Goal: Task Accomplishment & Management: Use online tool/utility

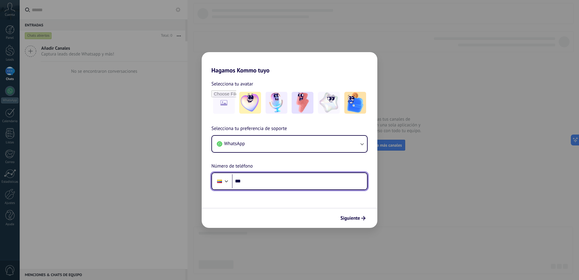
click at [261, 181] on input "***" at bounding box center [299, 181] width 135 height 14
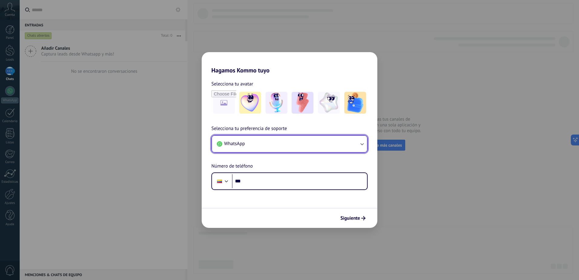
click at [275, 145] on button "WhatsApp" at bounding box center [289, 144] width 155 height 16
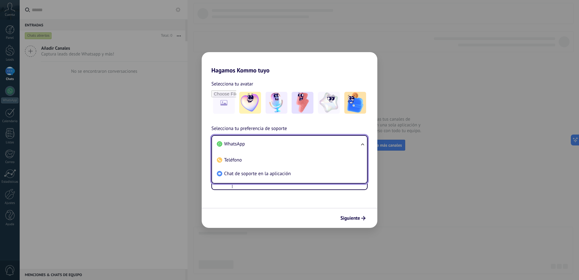
click at [275, 145] on li "WhatsApp" at bounding box center [289, 144] width 148 height 14
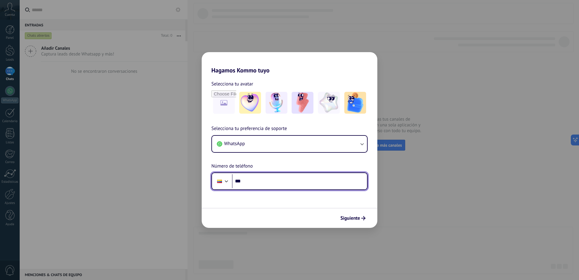
click at [264, 181] on input "***" at bounding box center [299, 181] width 135 height 14
type input "**********"
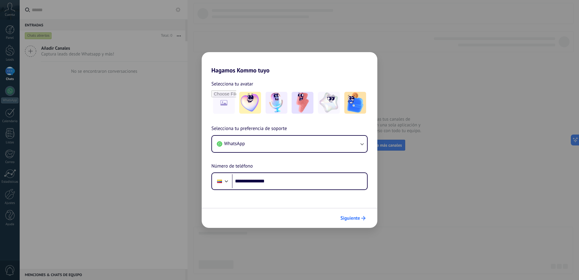
click at [356, 221] on button "Siguiente" at bounding box center [353, 218] width 31 height 10
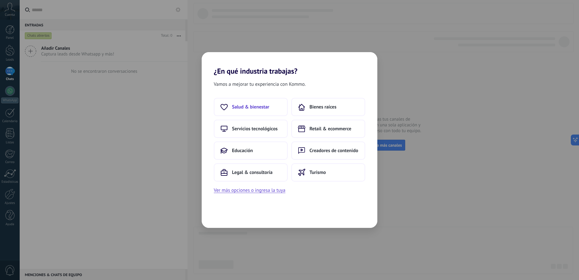
click at [277, 109] on button "Salud & bienestar" at bounding box center [251, 107] width 74 height 18
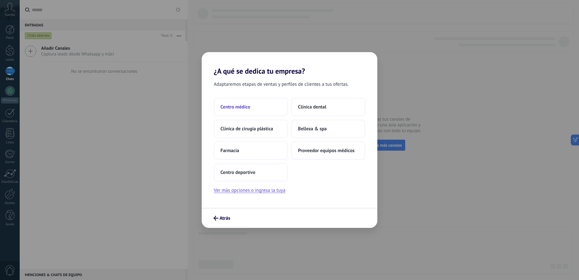
click at [251, 111] on button "Centro médico" at bounding box center [251, 107] width 74 height 18
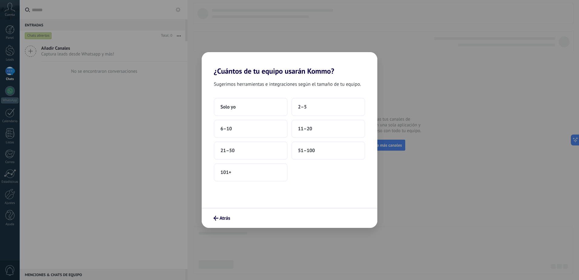
click at [251, 111] on button "Solo yo" at bounding box center [251, 107] width 74 height 18
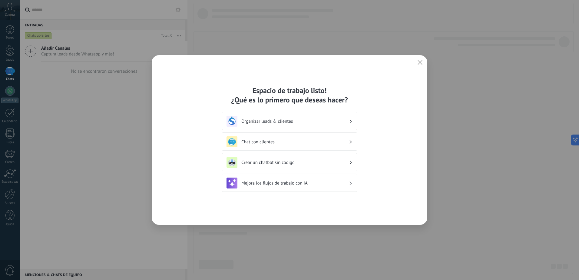
click at [279, 144] on h3 "Chat con clientes" at bounding box center [295, 142] width 108 height 6
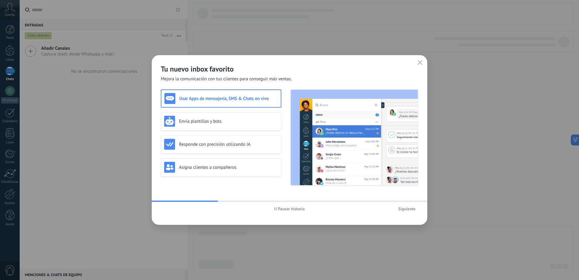
click at [406, 212] on button "Siguiente" at bounding box center [407, 208] width 23 height 9
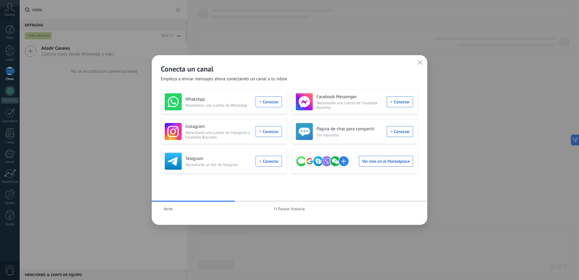
click at [418, 62] on button "button" at bounding box center [420, 62] width 8 height 8
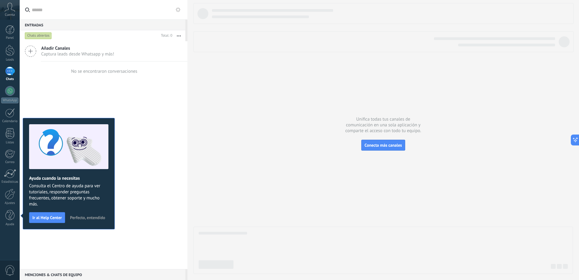
click at [82, 217] on span "Perfecto, entendido" at bounding box center [87, 217] width 35 height 4
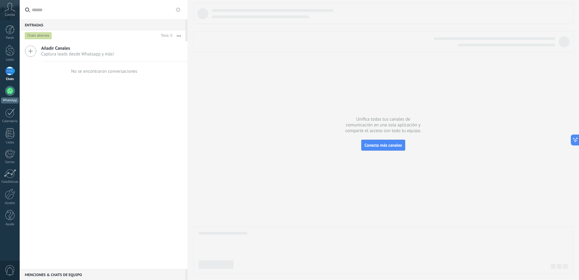
click at [10, 94] on div at bounding box center [10, 91] width 10 height 10
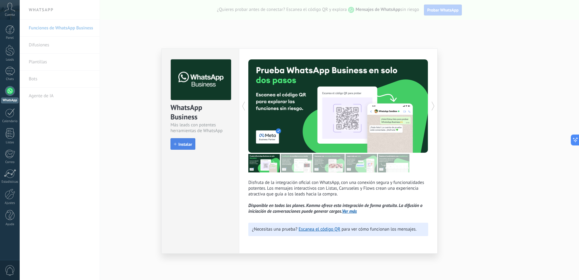
click at [190, 143] on span "Instalar" at bounding box center [185, 144] width 14 height 4
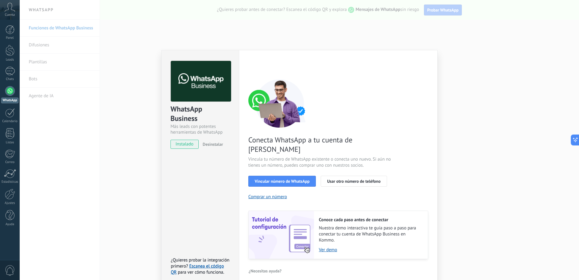
click at [116, 157] on div "WhatsApp Business Más leads con potentes herramientas de WhatsApp instalado Des…" at bounding box center [300, 140] width 560 height 280
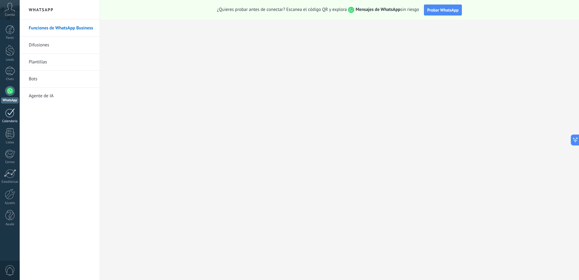
click at [6, 121] on div "Calendario" at bounding box center [10, 121] width 18 height 4
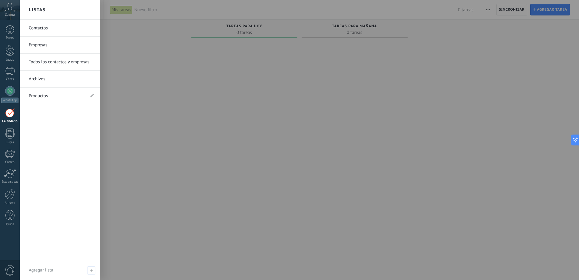
click at [207, 70] on div at bounding box center [244, 140] width 106 height 201
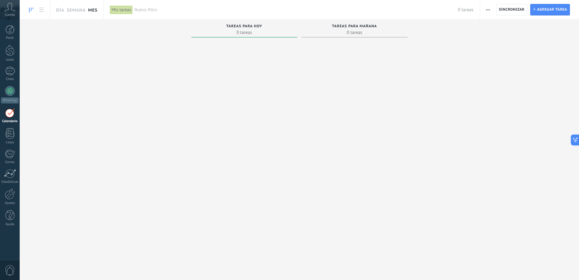
click at [92, 9] on link "Mes" at bounding box center [92, 9] width 9 height 19
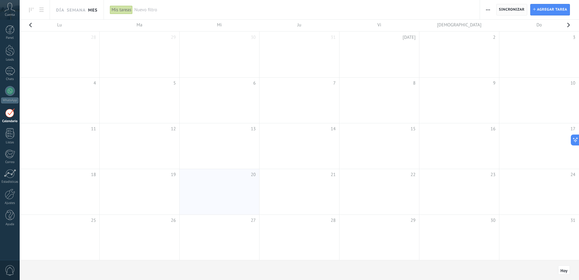
click at [509, 7] on span "Sincronizar" at bounding box center [512, 9] width 26 height 11
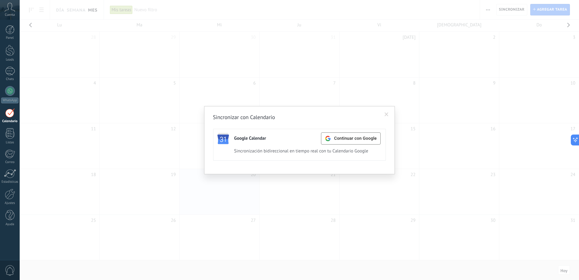
click at [386, 113] on span at bounding box center [387, 114] width 4 height 4
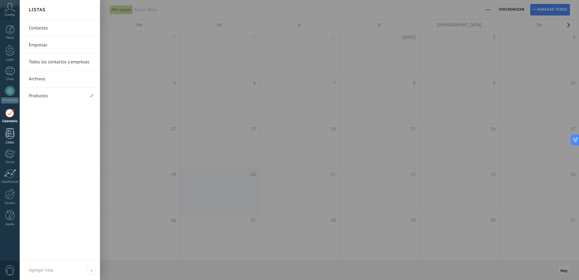
click at [11, 137] on div at bounding box center [9, 133] width 9 height 11
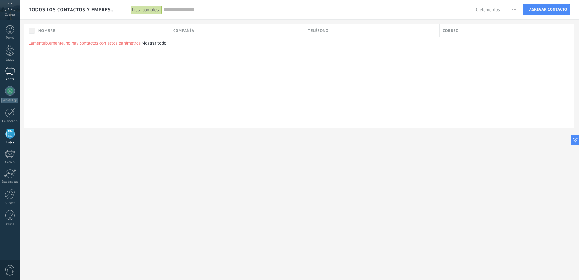
click at [12, 73] on div at bounding box center [10, 71] width 10 height 9
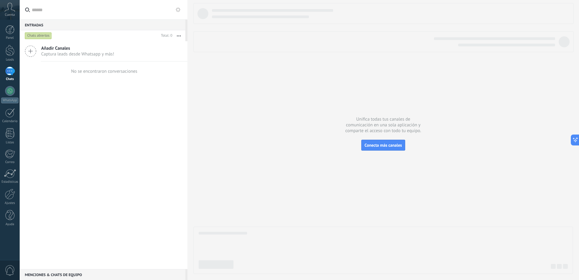
click at [6, 15] on span "Cuenta" at bounding box center [10, 15] width 10 height 4
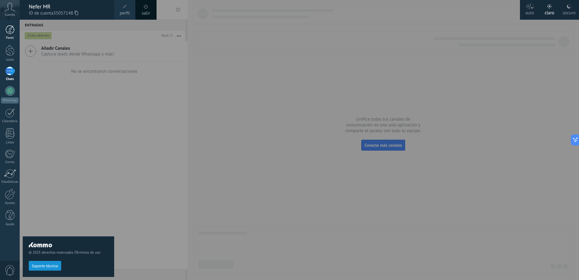
click at [10, 30] on div at bounding box center [9, 29] width 9 height 9
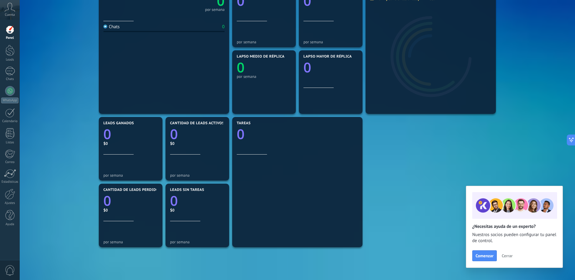
scroll to position [149, 0]
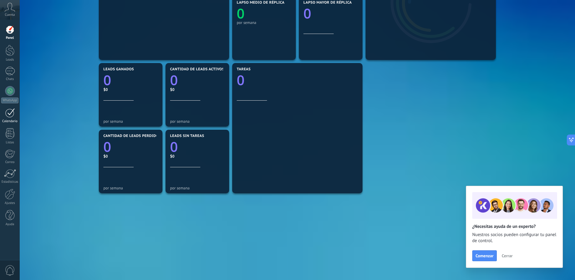
click at [15, 116] on link "Calendario" at bounding box center [10, 115] width 20 height 15
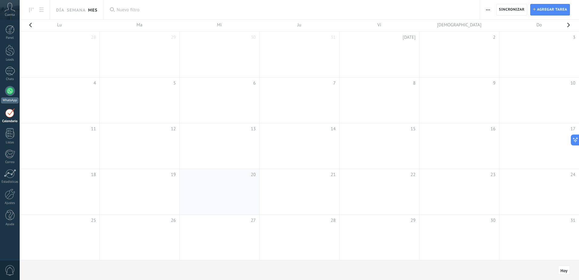
click at [11, 89] on div at bounding box center [10, 91] width 10 height 10
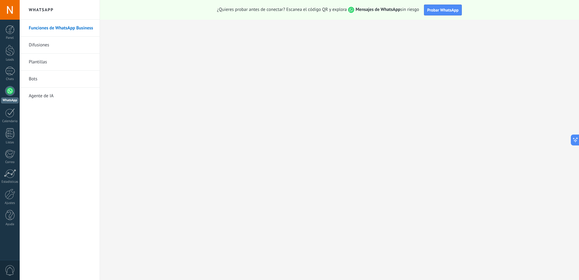
click at [34, 80] on link "Bots" at bounding box center [61, 79] width 65 height 17
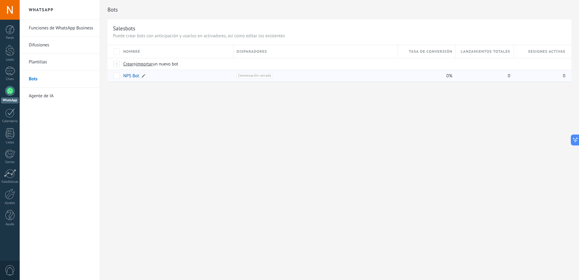
click at [134, 76] on link "NPS Bot" at bounding box center [131, 76] width 16 height 6
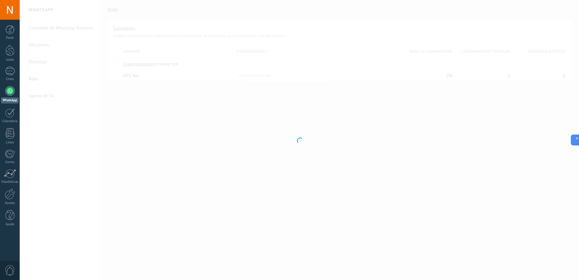
type input "*******"
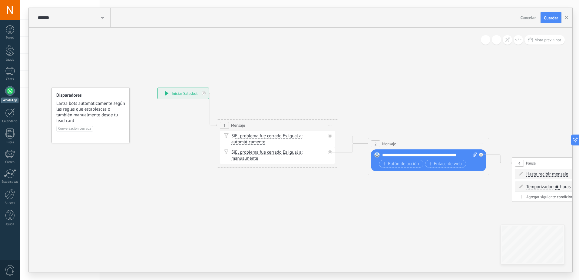
drag, startPoint x: 297, startPoint y: 270, endPoint x: 301, endPoint y: 246, distance: 24.2
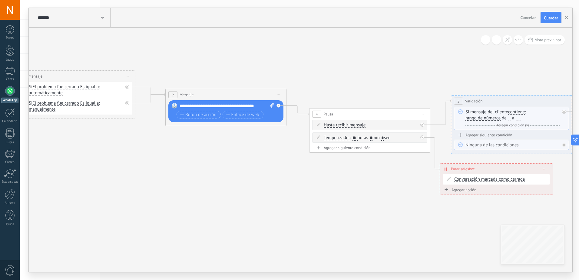
drag, startPoint x: 360, startPoint y: 216, endPoint x: 179, endPoint y: 175, distance: 184.9
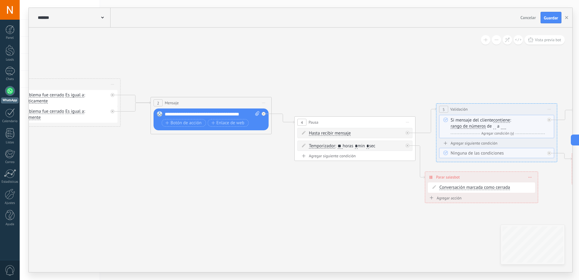
drag, startPoint x: 357, startPoint y: 216, endPoint x: 323, endPoint y: 227, distance: 35.4
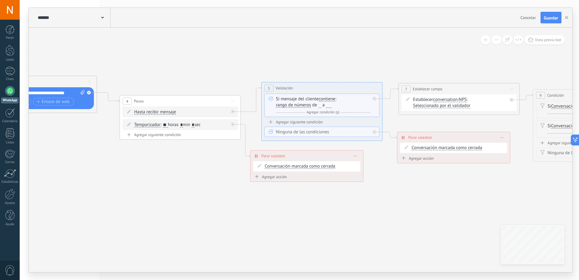
drag, startPoint x: 438, startPoint y: 213, endPoint x: 275, endPoint y: 217, distance: 162.8
click at [275, 217] on icon at bounding box center [416, 106] width 1605 height 465
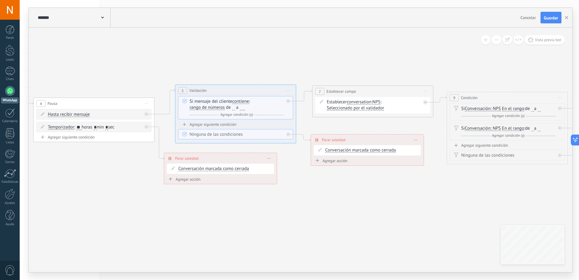
drag, startPoint x: 375, startPoint y: 220, endPoint x: 291, endPoint y: 222, distance: 84.2
click at [291, 222] on icon at bounding box center [329, 124] width 1605 height 497
drag, startPoint x: 392, startPoint y: 213, endPoint x: 194, endPoint y: 212, distance: 198.8
click at [199, 212] on icon at bounding box center [326, 124] width 1605 height 497
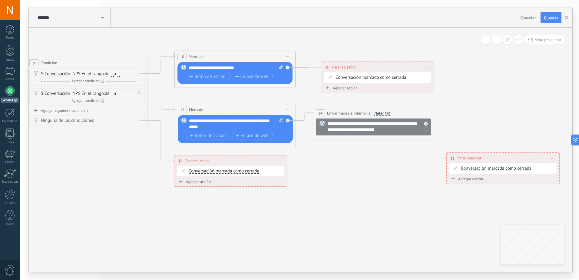
drag, startPoint x: 365, startPoint y: 211, endPoint x: 95, endPoint y: 182, distance: 270.9
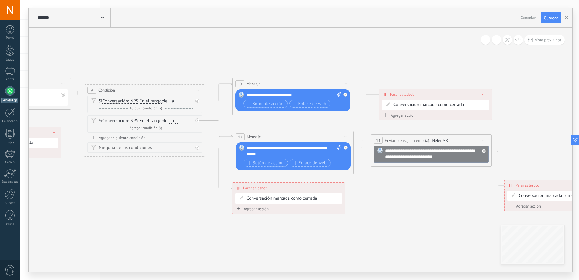
drag, startPoint x: 101, startPoint y: 182, endPoint x: 229, endPoint y: 206, distance: 130.7
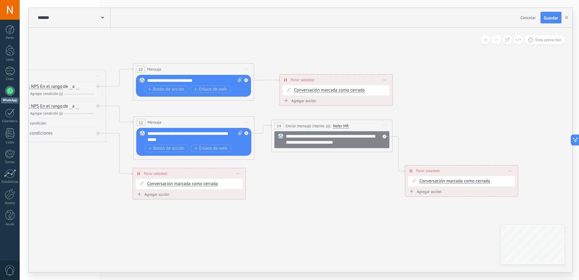
drag, startPoint x: 416, startPoint y: 206, endPoint x: 296, endPoint y: 188, distance: 121.3
drag, startPoint x: 288, startPoint y: 186, endPoint x: 437, endPoint y: 219, distance: 152.5
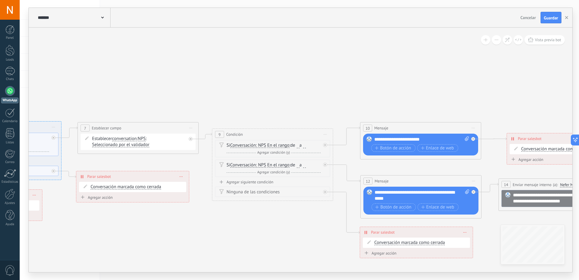
drag, startPoint x: 250, startPoint y: 218, endPoint x: 402, endPoint y: 230, distance: 152.3
click at [403, 231] on icon at bounding box center [95, 161] width 1605 height 497
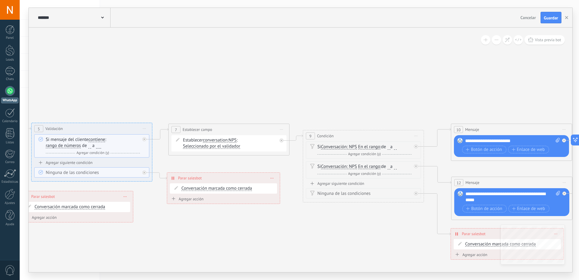
drag, startPoint x: 259, startPoint y: 203, endPoint x: 404, endPoint y: 218, distance: 145.6
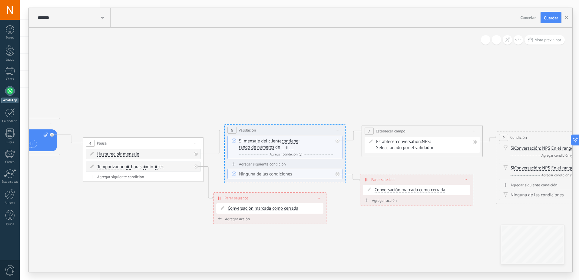
drag, startPoint x: 216, startPoint y: 223, endPoint x: 411, endPoint y: 224, distance: 194.8
click at [411, 224] on icon at bounding box center [379, 164] width 1605 height 497
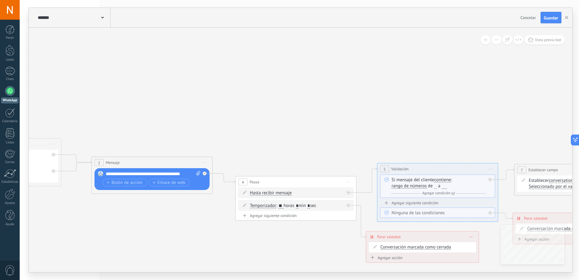
drag, startPoint x: 200, startPoint y: 224, endPoint x: 380, endPoint y: 262, distance: 183.8
click at [380, 262] on icon at bounding box center [531, 203] width 1605 height 497
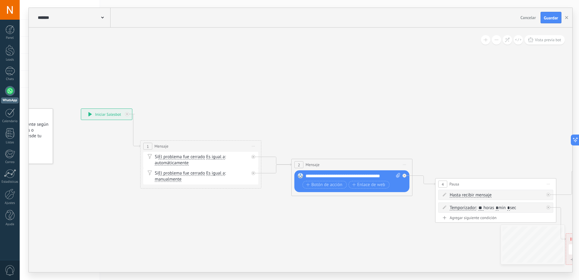
drag, startPoint x: 180, startPoint y: 231, endPoint x: 352, endPoint y: 232, distance: 172.1
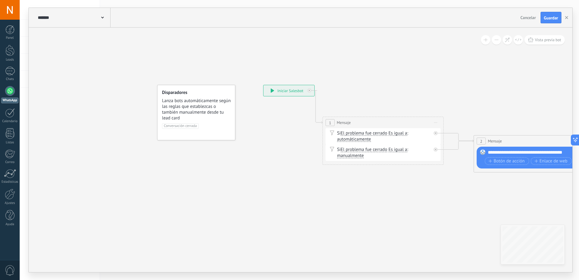
drag, startPoint x: 247, startPoint y: 221, endPoint x: 429, endPoint y: 200, distance: 183.4
click at [182, 118] on span "Lanza bots automáticamente según las reglas que establezcas o también manualmen…" at bounding box center [196, 109] width 69 height 23
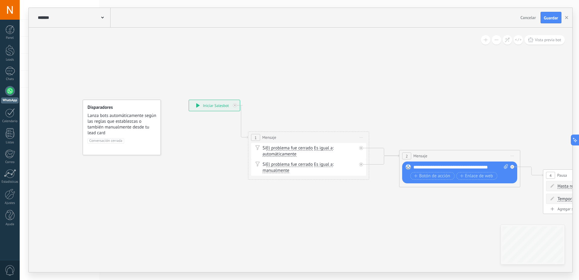
drag, startPoint x: 270, startPoint y: 161, endPoint x: 221, endPoint y: 166, distance: 48.7
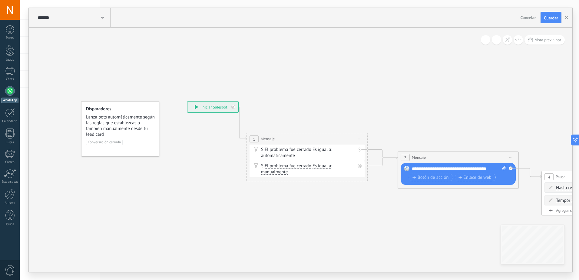
click at [208, 108] on div "**********" at bounding box center [213, 106] width 51 height 11
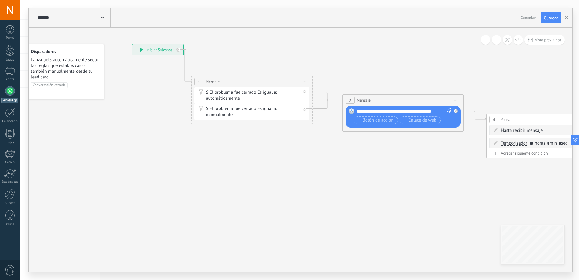
drag, startPoint x: 235, startPoint y: 171, endPoint x: 180, endPoint y: 113, distance: 79.5
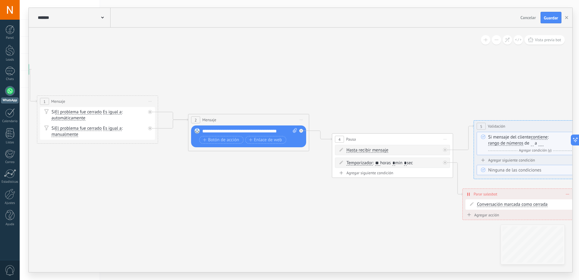
drag, startPoint x: 359, startPoint y: 148, endPoint x: 189, endPoint y: 163, distance: 170.4
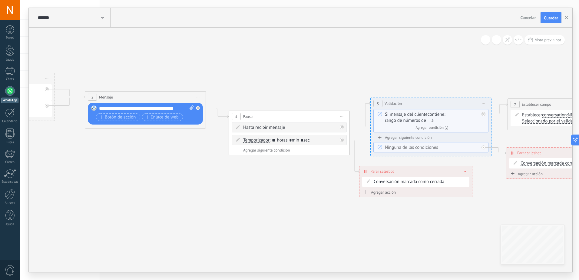
drag, startPoint x: 288, startPoint y: 185, endPoint x: 162, endPoint y: 153, distance: 130.4
click at [162, 153] on icon at bounding box center [525, 137] width 1605 height 497
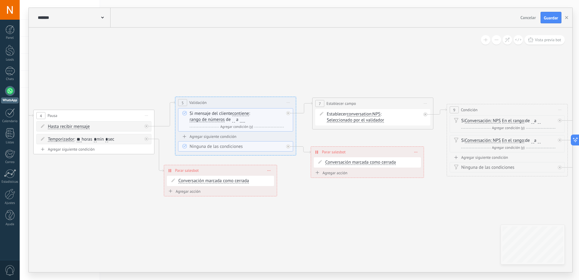
drag, startPoint x: 272, startPoint y: 165, endPoint x: 115, endPoint y: 176, distance: 157.3
click at [115, 176] on icon at bounding box center [329, 137] width 1605 height 497
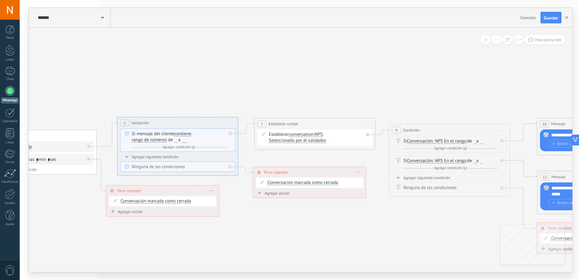
drag, startPoint x: 308, startPoint y: 211, endPoint x: 251, endPoint y: 231, distance: 60.7
click at [251, 231] on icon at bounding box center [271, 157] width 1605 height 497
drag, startPoint x: 215, startPoint y: 201, endPoint x: 152, endPoint y: 197, distance: 62.9
click at [152, 197] on div "**********" at bounding box center [168, 194] width 113 height 11
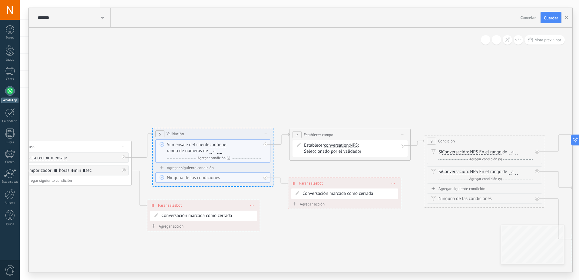
drag, startPoint x: 297, startPoint y: 221, endPoint x: 307, endPoint y: 225, distance: 10.7
click at [307, 225] on icon at bounding box center [307, 168] width 1605 height 497
drag, startPoint x: 508, startPoint y: 110, endPoint x: 495, endPoint y: 113, distance: 13.4
click at [508, 110] on icon at bounding box center [307, 168] width 1605 height 497
drag, startPoint x: 237, startPoint y: 100, endPoint x: 433, endPoint y: 105, distance: 196.7
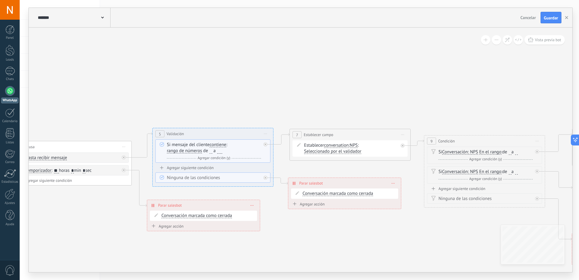
click at [401, 101] on icon at bounding box center [307, 168] width 1605 height 497
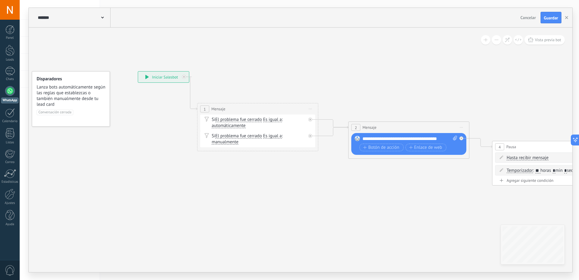
drag, startPoint x: 185, startPoint y: 104, endPoint x: 414, endPoint y: 103, distance: 229.4
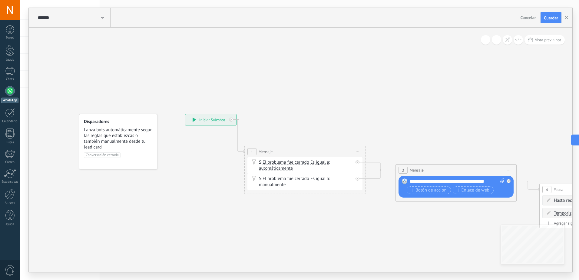
drag, startPoint x: 234, startPoint y: 71, endPoint x: 281, endPoint y: 110, distance: 61.7
drag, startPoint x: 475, startPoint y: 125, endPoint x: 494, endPoint y: 153, distance: 33.6
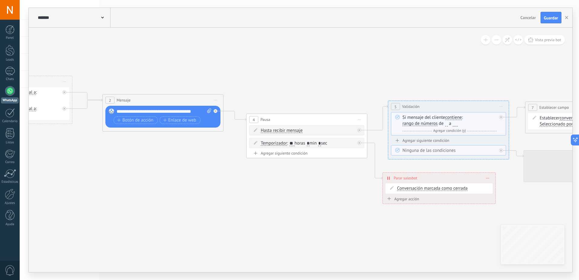
drag, startPoint x: 395, startPoint y: 128, endPoint x: 201, endPoint y: 83, distance: 199.4
click at [201, 83] on icon at bounding box center [542, 140] width 1605 height 497
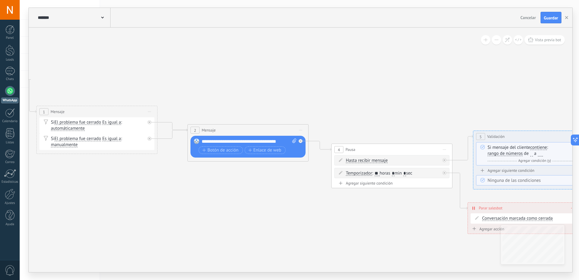
drag, startPoint x: 321, startPoint y: 193, endPoint x: 268, endPoint y: 168, distance: 57.9
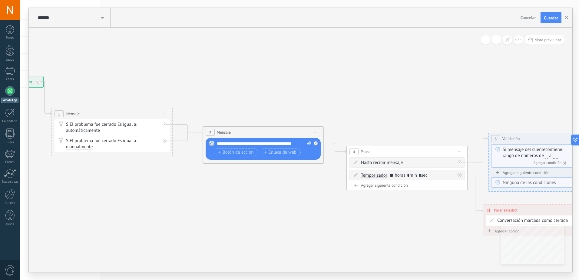
click at [234, 143] on div "**********" at bounding box center [264, 144] width 95 height 6
drag, startPoint x: 258, startPoint y: 145, endPoint x: 288, endPoint y: 169, distance: 38.1
click at [292, 145] on div "**********" at bounding box center [264, 144] width 95 height 6
drag, startPoint x: 279, startPoint y: 189, endPoint x: 265, endPoint y: 155, distance: 36.7
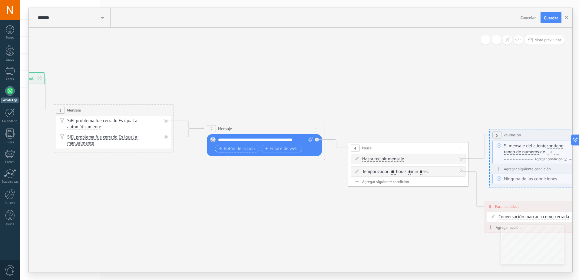
click at [238, 148] on span "Botón de acción" at bounding box center [237, 148] width 36 height 5
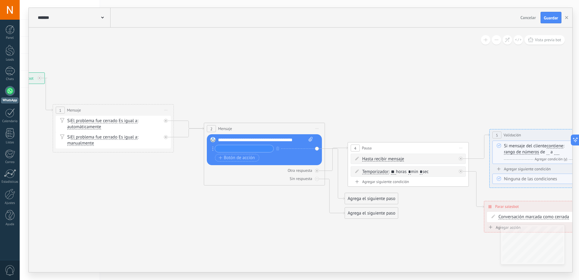
click at [243, 148] on input "text" at bounding box center [244, 148] width 58 height 7
type input "*"
click at [237, 157] on span "Botón de acción" at bounding box center [237, 157] width 36 height 5
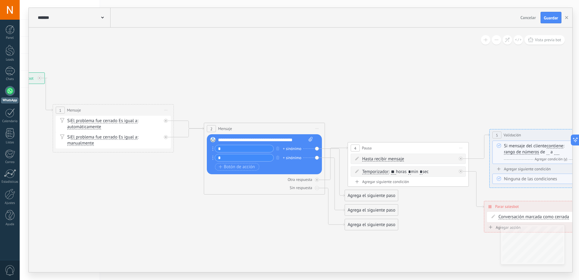
type input "*"
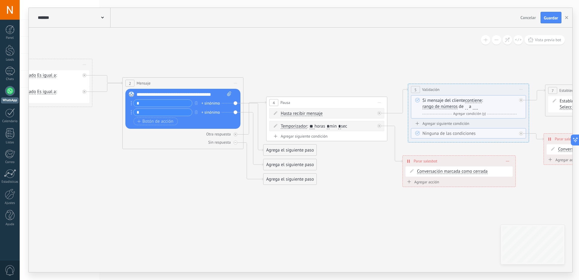
drag, startPoint x: 358, startPoint y: 115, endPoint x: 261, endPoint y: 64, distance: 109.9
click at [261, 64] on icon at bounding box center [562, 107] width 1605 height 465
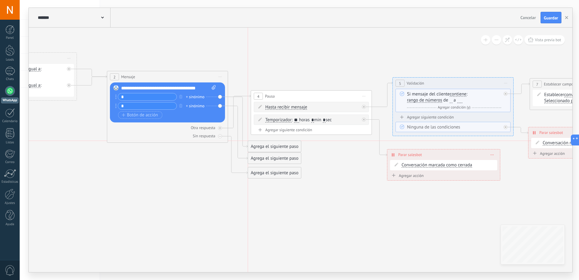
drag, startPoint x: 281, startPoint y: 141, endPoint x: 278, endPoint y: 141, distance: 3.3
click at [278, 141] on div "Agrega el siguiente paso" at bounding box center [274, 146] width 53 height 10
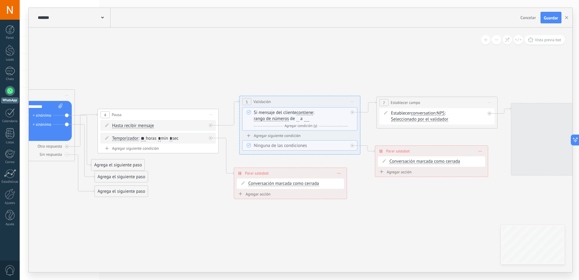
drag, startPoint x: 271, startPoint y: 172, endPoint x: 174, endPoint y: 177, distance: 97.0
click at [174, 177] on icon at bounding box center [394, 120] width 1605 height 465
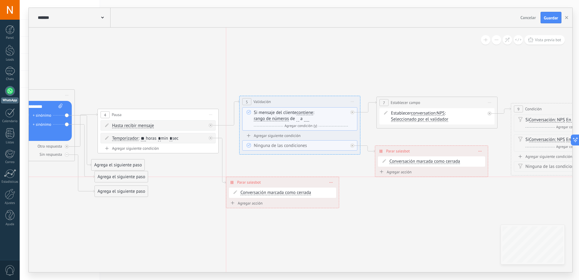
drag, startPoint x: 345, startPoint y: 172, endPoint x: 387, endPoint y: 197, distance: 48.5
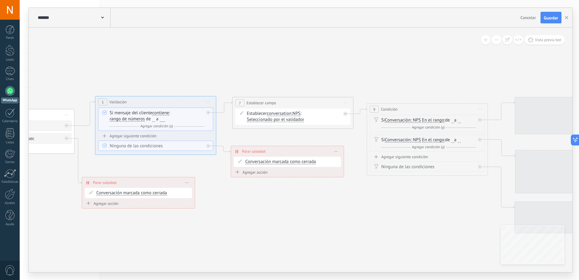
drag, startPoint x: 340, startPoint y: 211, endPoint x: 241, endPoint y: 209, distance: 99.1
click at [240, 211] on icon at bounding box center [249, 124] width 1605 height 472
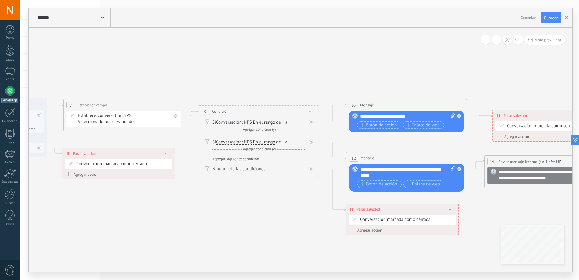
drag, startPoint x: 347, startPoint y: 197, endPoint x: 213, endPoint y: 195, distance: 133.9
click at [216, 197] on icon at bounding box center [80, 126] width 1605 height 472
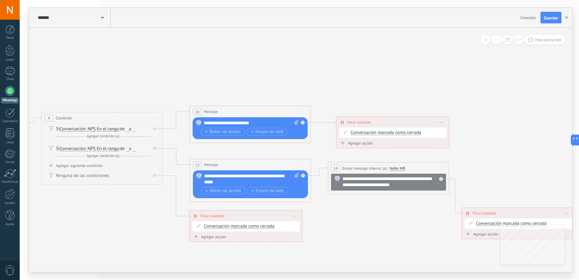
drag, startPoint x: 282, startPoint y: 77, endPoint x: 129, endPoint y: 84, distance: 153.2
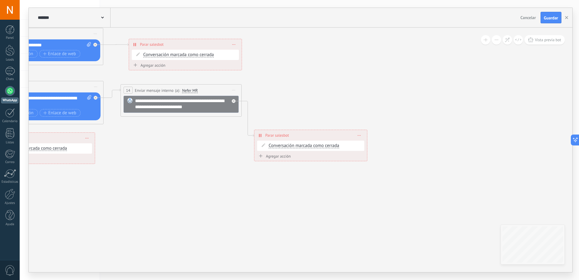
drag, startPoint x: 382, startPoint y: 223, endPoint x: 174, endPoint y: 150, distance: 220.6
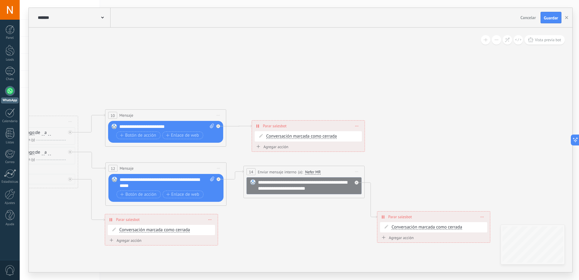
drag, startPoint x: 198, startPoint y: 136, endPoint x: 351, endPoint y: 215, distance: 171.7
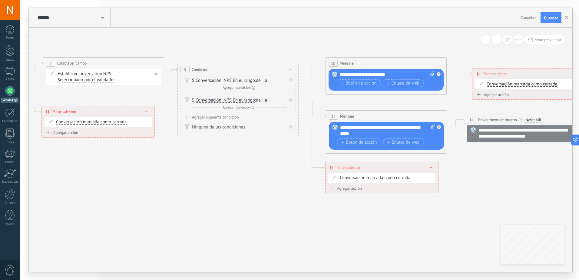
drag, startPoint x: 146, startPoint y: 143, endPoint x: 409, endPoint y: 220, distance: 273.8
click at [404, 220] on icon at bounding box center [60, 84] width 1605 height 472
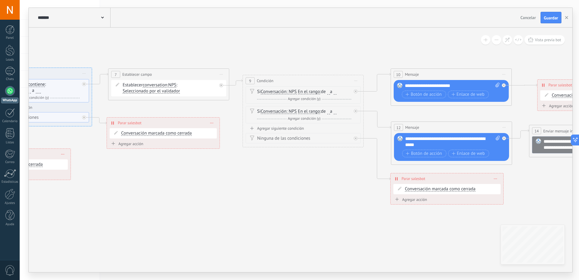
drag, startPoint x: 195, startPoint y: 165, endPoint x: 355, endPoint y: 199, distance: 162.9
click at [310, 194] on icon at bounding box center [125, 95] width 1605 height 472
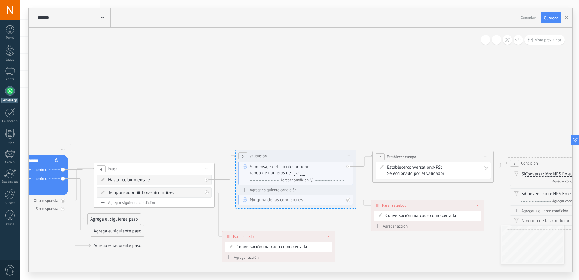
drag, startPoint x: 122, startPoint y: 90, endPoint x: 376, endPoint y: 163, distance: 264.6
click at [376, 163] on icon at bounding box center [390, 178] width 1605 height 472
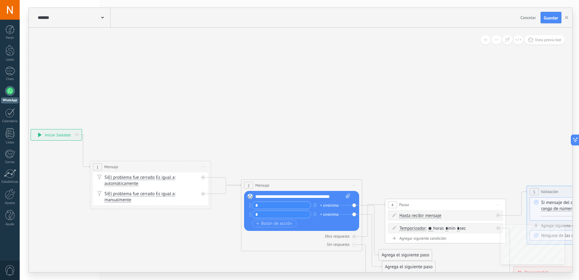
drag, startPoint x: 155, startPoint y: 150, endPoint x: 371, endPoint y: 150, distance: 216.0
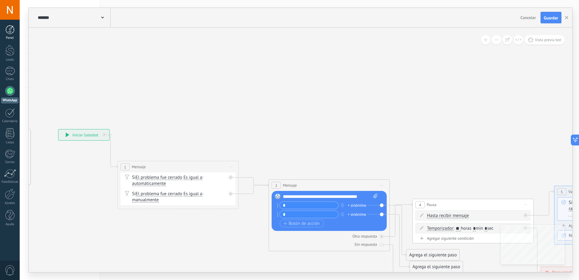
click at [12, 31] on div at bounding box center [9, 29] width 9 height 9
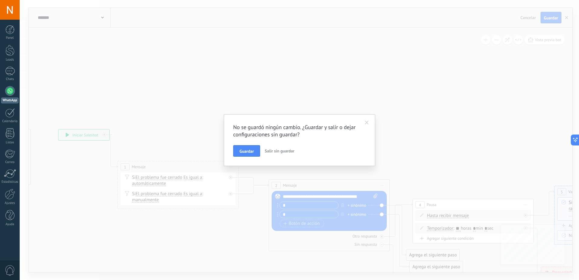
click at [275, 152] on span "Salir sin guardar" at bounding box center [280, 150] width 30 height 5
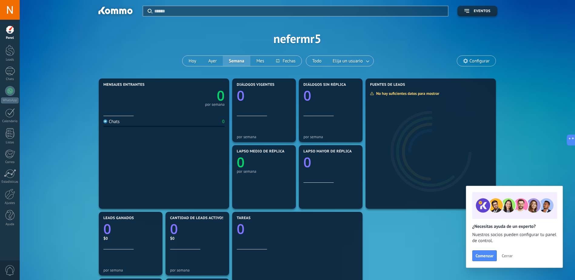
click at [13, 32] on div at bounding box center [9, 29] width 9 height 9
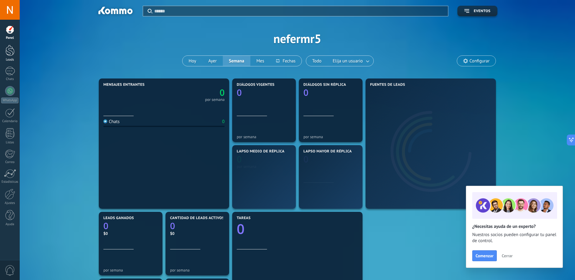
click at [12, 51] on div at bounding box center [9, 50] width 9 height 11
